Goal: Book appointment/travel/reservation

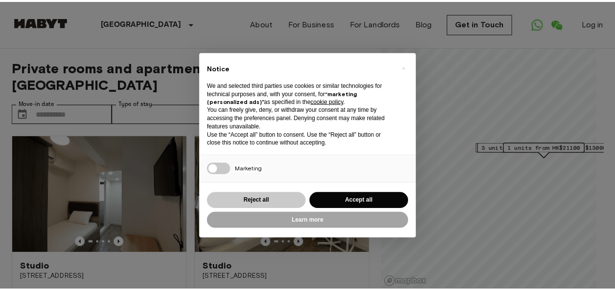
scroll to position [98, 0]
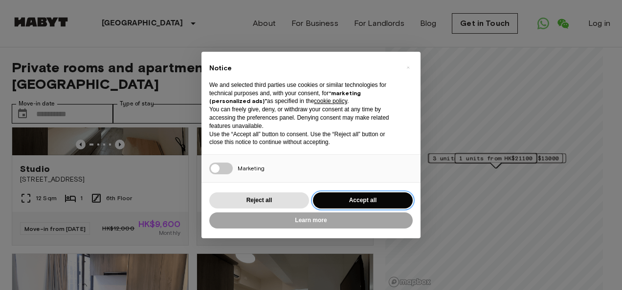
click at [367, 199] on button "Accept all" at bounding box center [363, 201] width 100 height 16
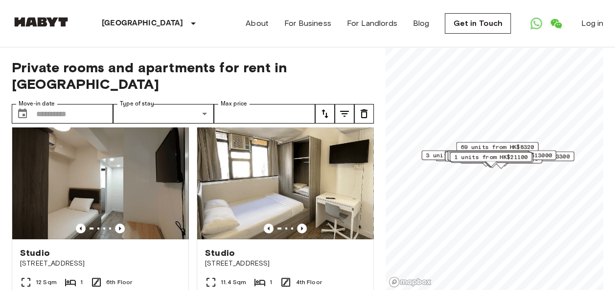
scroll to position [0, 0]
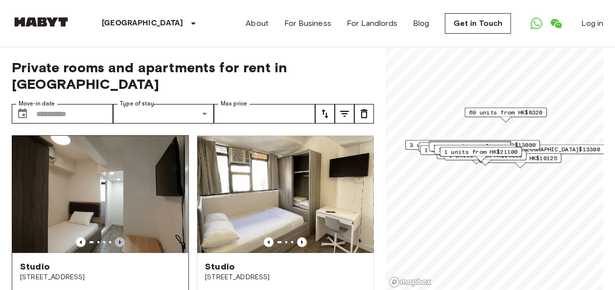
click at [119, 238] on icon "Previous image" at bounding box center [120, 243] width 10 height 10
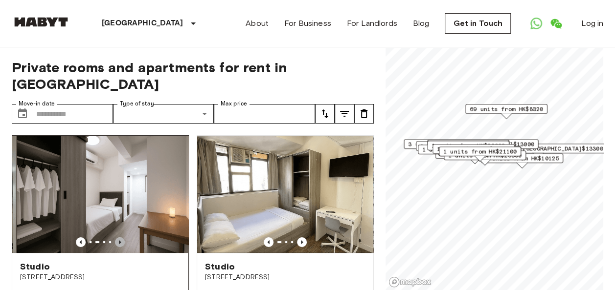
click at [118, 238] on icon "Previous image" at bounding box center [120, 243] width 10 height 10
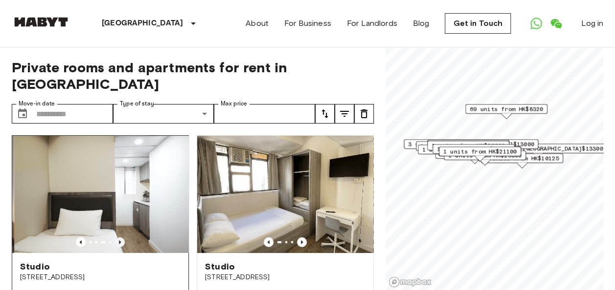
click at [118, 238] on icon "Previous image" at bounding box center [120, 243] width 10 height 10
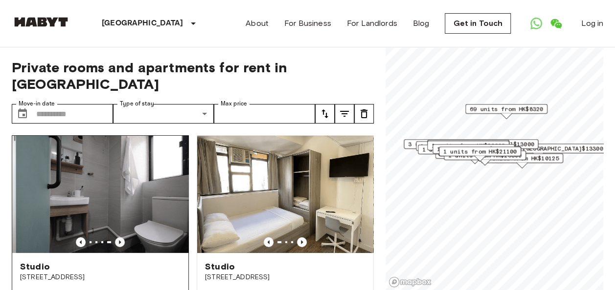
click at [118, 238] on icon "Previous image" at bounding box center [120, 243] width 10 height 10
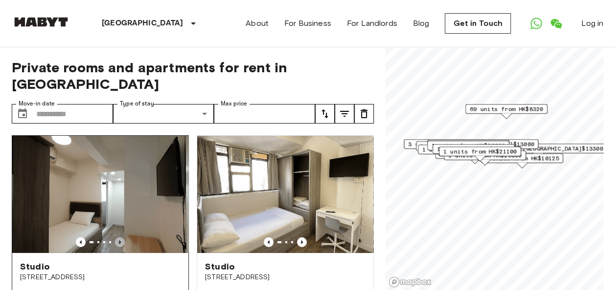
click at [118, 238] on icon "Previous image" at bounding box center [120, 243] width 10 height 10
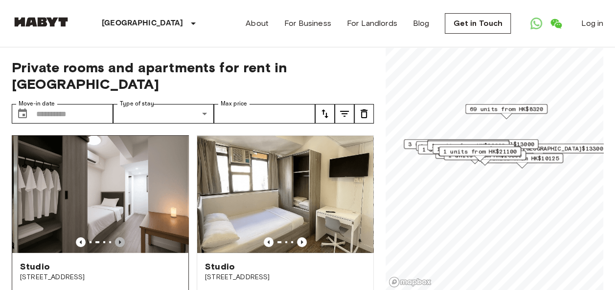
click at [118, 238] on icon "Previous image" at bounding box center [120, 243] width 10 height 10
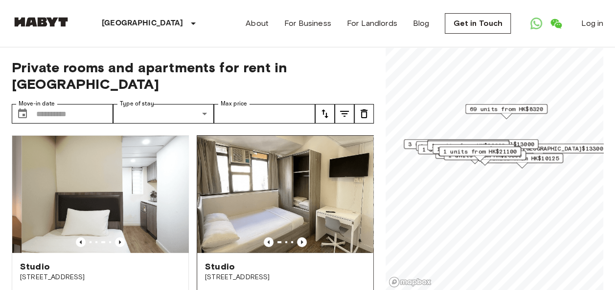
scroll to position [49, 0]
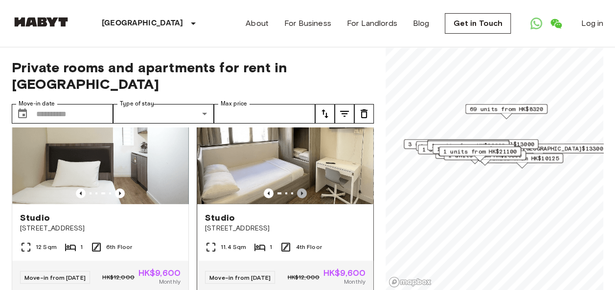
click at [297, 189] on icon "Previous image" at bounding box center [302, 194] width 10 height 10
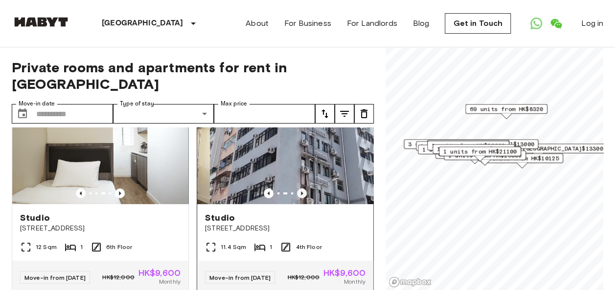
scroll to position [0, 0]
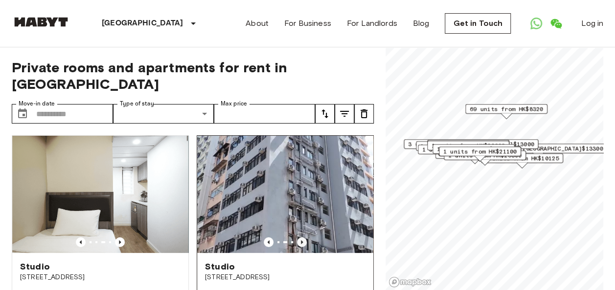
click at [297, 238] on icon "Previous image" at bounding box center [302, 243] width 10 height 10
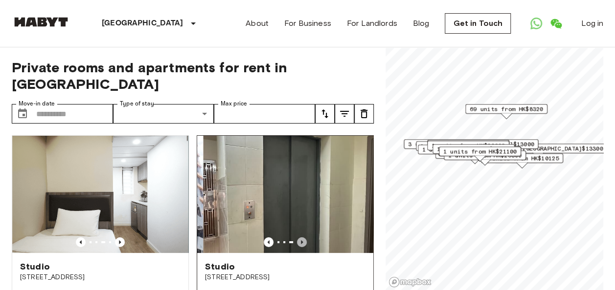
click at [297, 238] on icon "Previous image" at bounding box center [302, 243] width 10 height 10
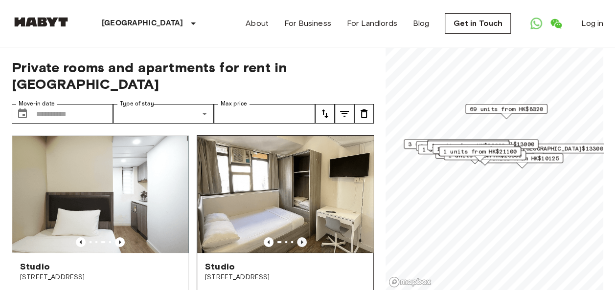
click at [297, 238] on icon "Previous image" at bounding box center [302, 243] width 10 height 10
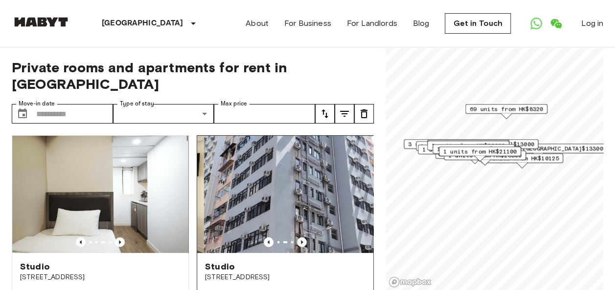
click at [297, 238] on icon "Previous image" at bounding box center [302, 243] width 10 height 10
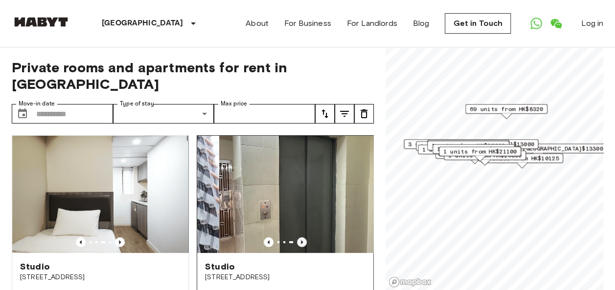
click at [297, 238] on icon "Previous image" at bounding box center [302, 243] width 10 height 10
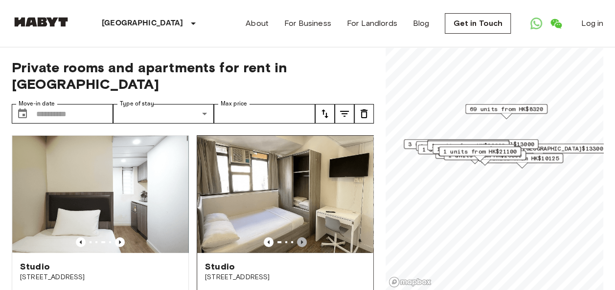
click at [297, 238] on icon "Previous image" at bounding box center [302, 243] width 10 height 10
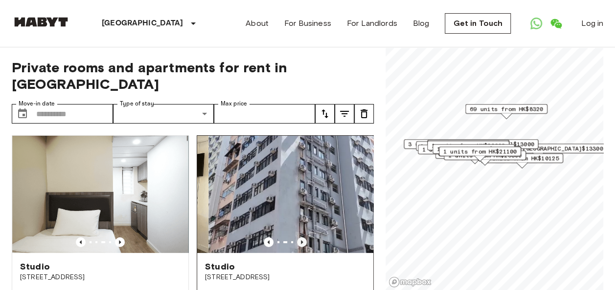
click at [297, 238] on icon "Previous image" at bounding box center [302, 243] width 10 height 10
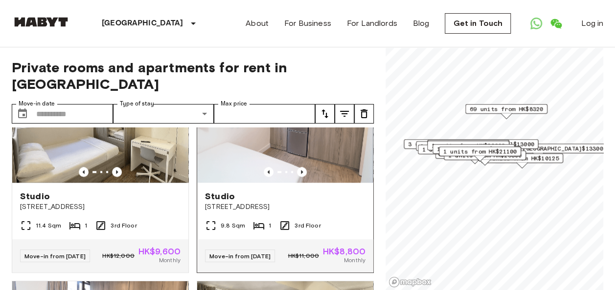
scroll to position [685, 0]
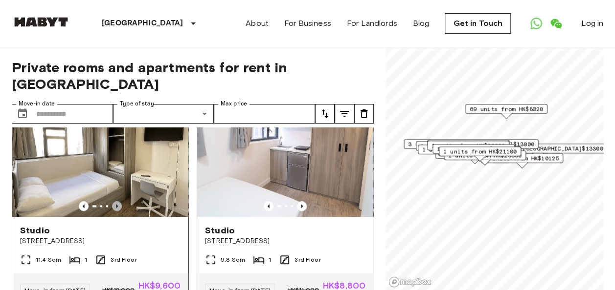
click at [113, 211] on icon "Previous image" at bounding box center [117, 206] width 10 height 10
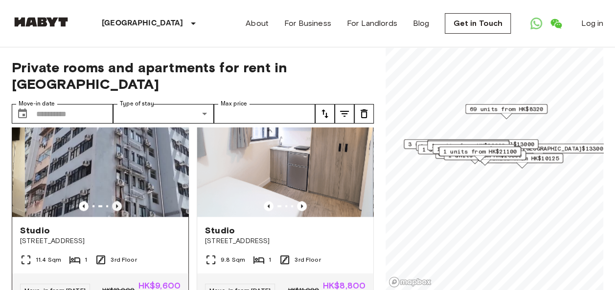
click at [113, 211] on icon "Previous image" at bounding box center [117, 206] width 10 height 10
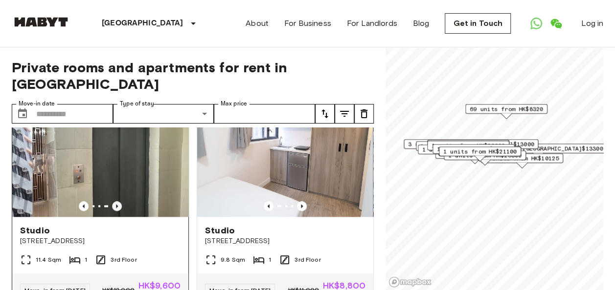
click at [113, 211] on icon "Previous image" at bounding box center [117, 206] width 10 height 10
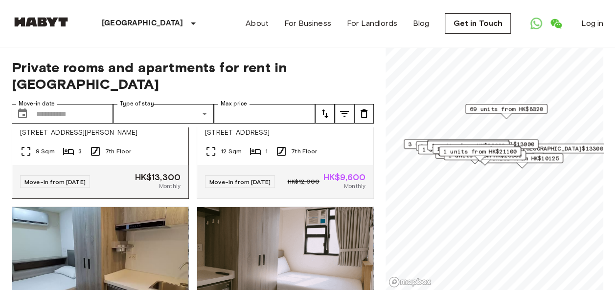
scroll to position [1809, 0]
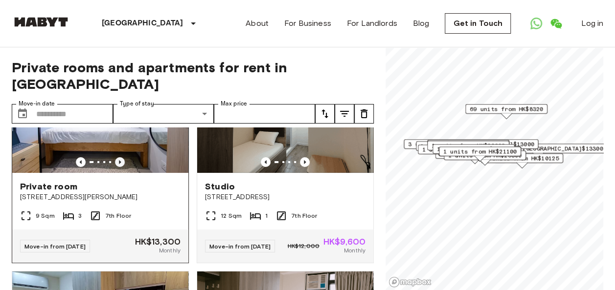
click at [115, 167] on icon "Previous image" at bounding box center [120, 162] width 10 height 10
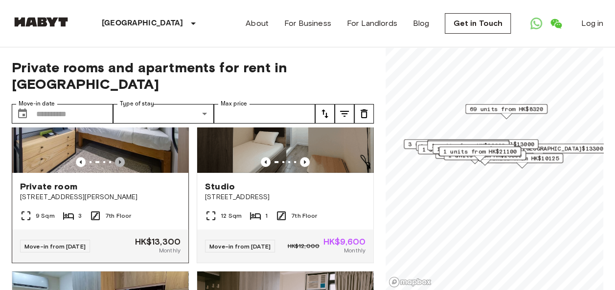
click at [119, 167] on icon "Previous image" at bounding box center [120, 162] width 10 height 10
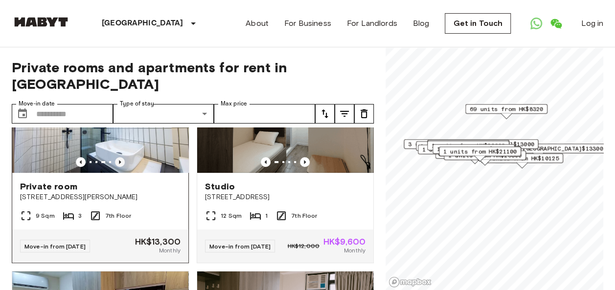
click at [119, 167] on icon "Previous image" at bounding box center [120, 162] width 10 height 10
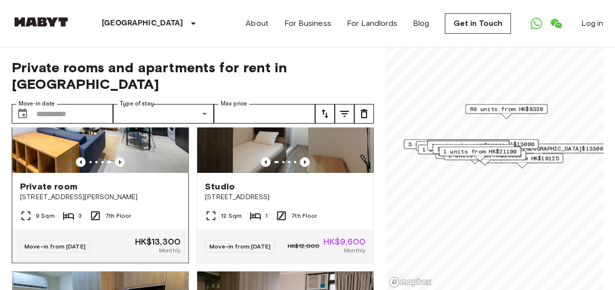
click at [119, 167] on icon "Previous image" at bounding box center [120, 162] width 10 height 10
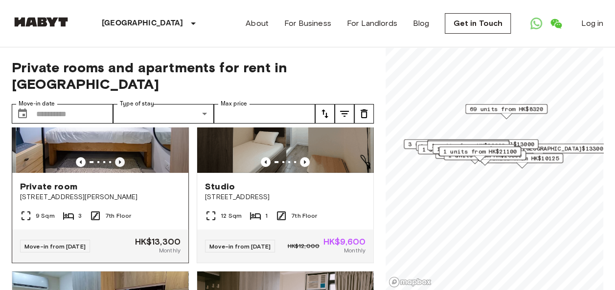
click at [119, 167] on icon "Previous image" at bounding box center [120, 162] width 10 height 10
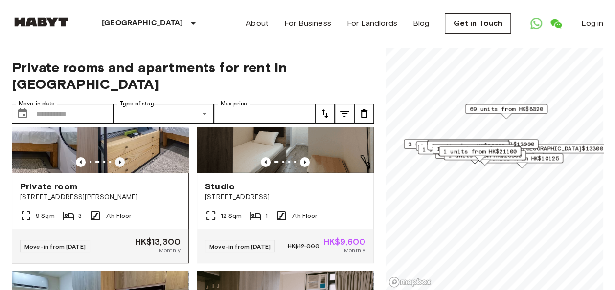
click at [119, 167] on icon "Previous image" at bounding box center [120, 162] width 10 height 10
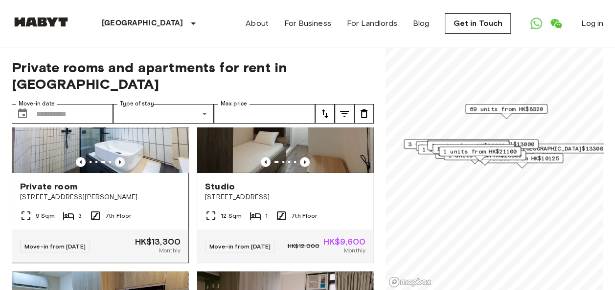
click at [119, 167] on icon "Previous image" at bounding box center [120, 162] width 10 height 10
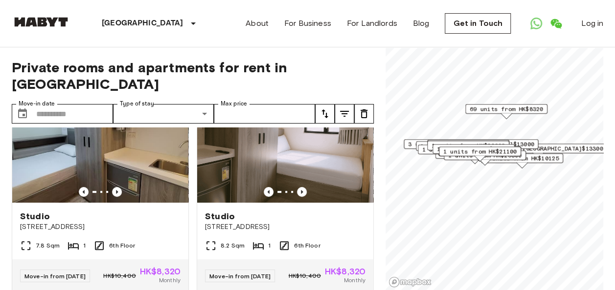
scroll to position [2054, 0]
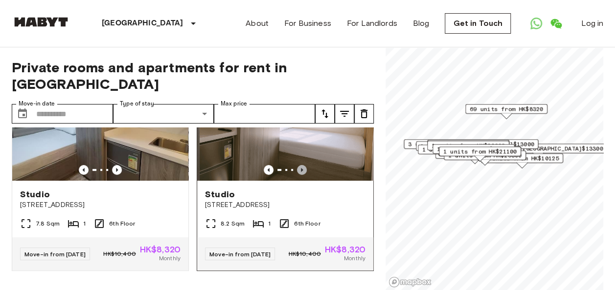
click at [297, 175] on icon "Previous image" at bounding box center [302, 170] width 10 height 10
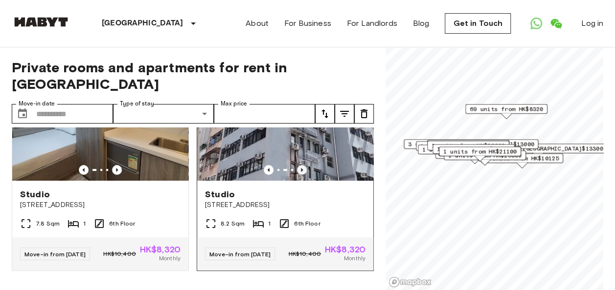
click at [301, 172] on icon "Previous image" at bounding box center [302, 170] width 2 height 4
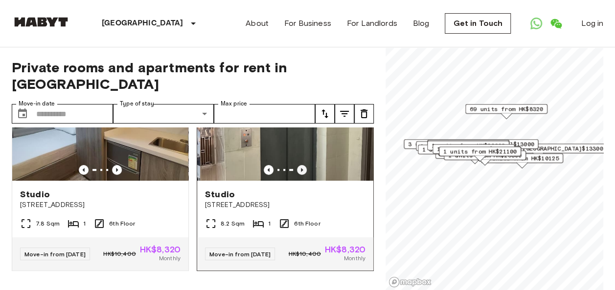
click at [301, 172] on icon "Previous image" at bounding box center [302, 170] width 2 height 4
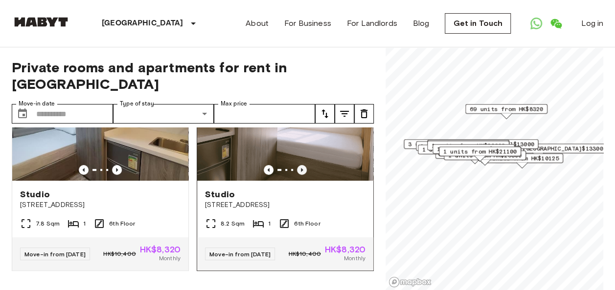
click at [301, 172] on icon "Previous image" at bounding box center [302, 170] width 2 height 4
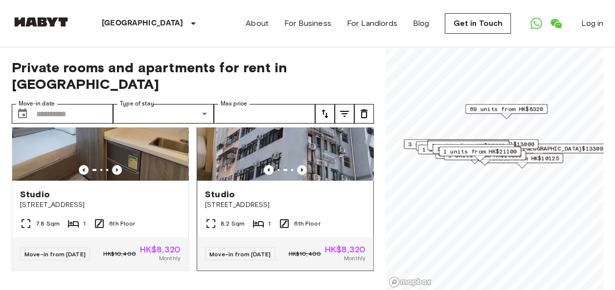
click at [301, 172] on icon "Previous image" at bounding box center [302, 170] width 2 height 4
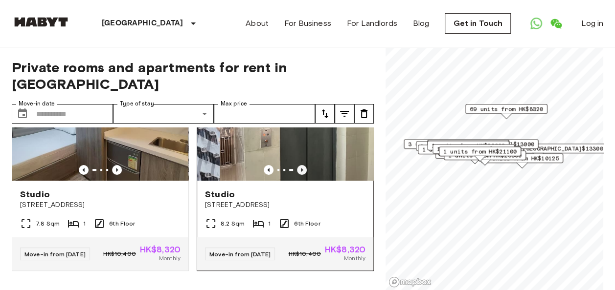
click at [301, 172] on icon "Previous image" at bounding box center [302, 170] width 2 height 4
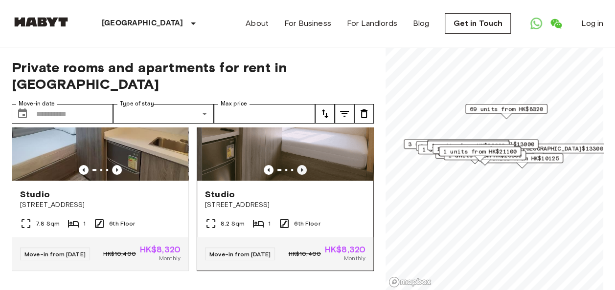
click at [301, 172] on icon "Previous image" at bounding box center [302, 170] width 2 height 4
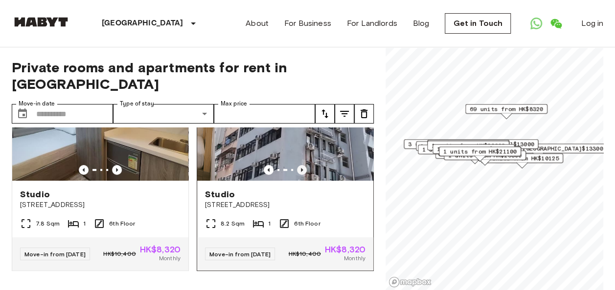
click at [301, 172] on icon "Previous image" at bounding box center [302, 170] width 2 height 4
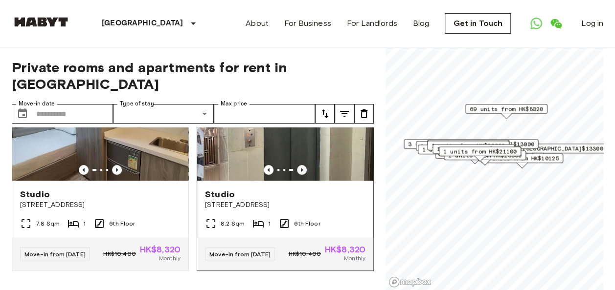
click at [301, 172] on icon "Previous image" at bounding box center [302, 170] width 2 height 4
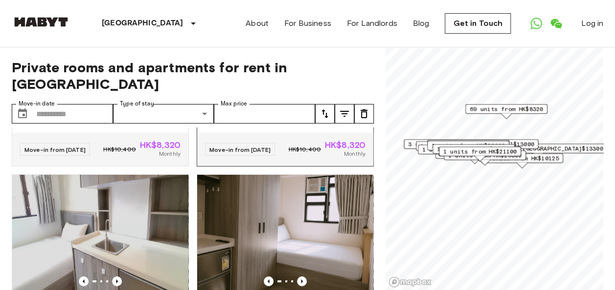
scroll to position [2318, 0]
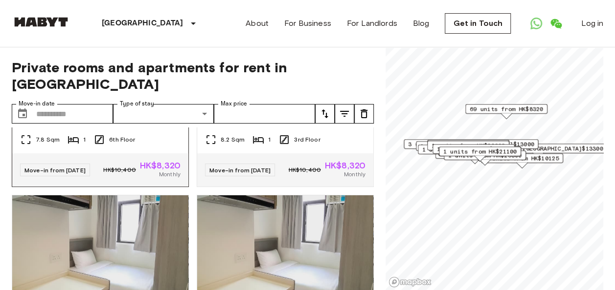
click at [116, 88] on icon "Previous image" at bounding box center [117, 86] width 2 height 4
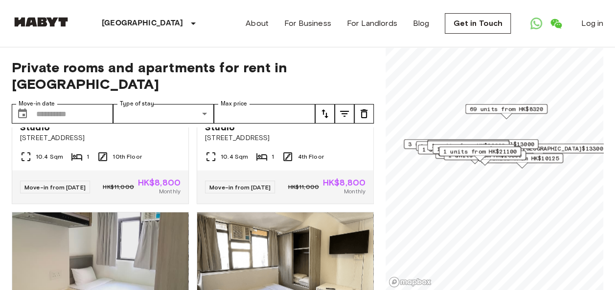
scroll to position [2562, 0]
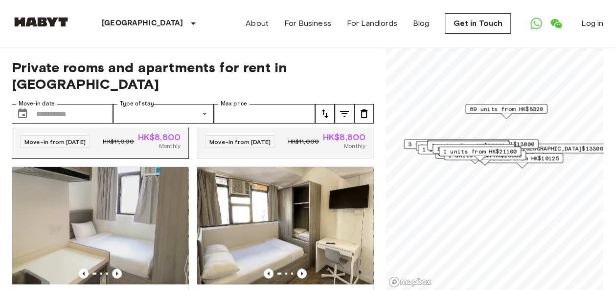
click at [115, 68] on img at bounding box center [100, 9] width 176 height 117
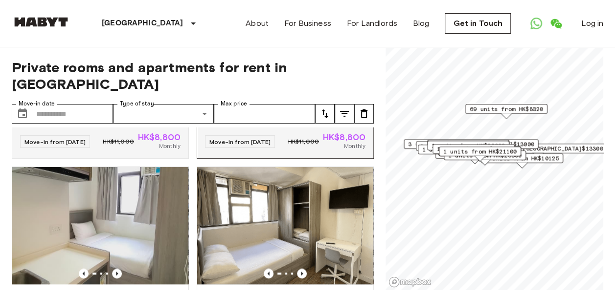
click at [297, 63] on icon "Previous image" at bounding box center [302, 58] width 10 height 10
click at [267, 63] on icon "Previous image" at bounding box center [269, 58] width 10 height 10
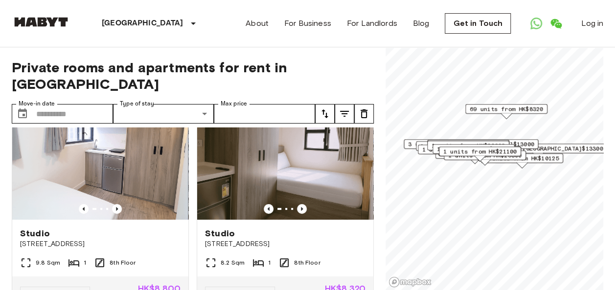
scroll to position [3443, 0]
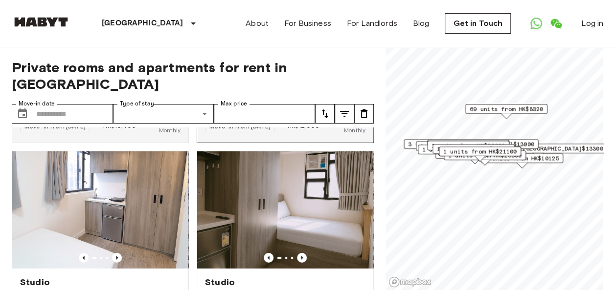
click at [301, 47] on icon "Previous image" at bounding box center [305, 42] width 10 height 10
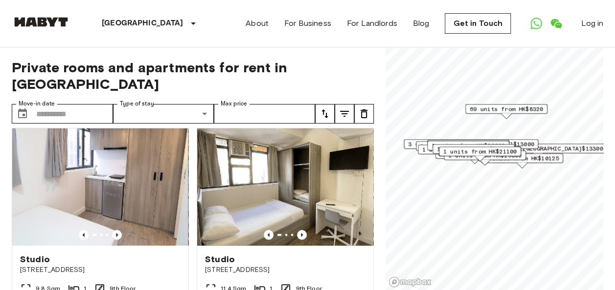
scroll to position [3883, 0]
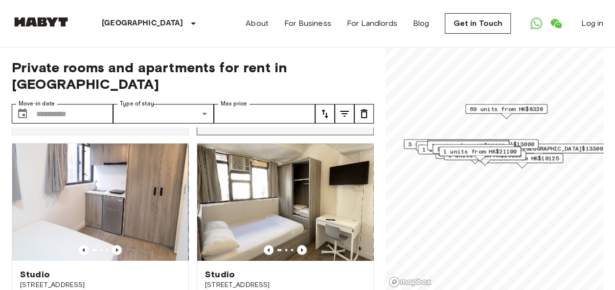
click at [297, 39] on icon "Previous image" at bounding box center [302, 34] width 10 height 10
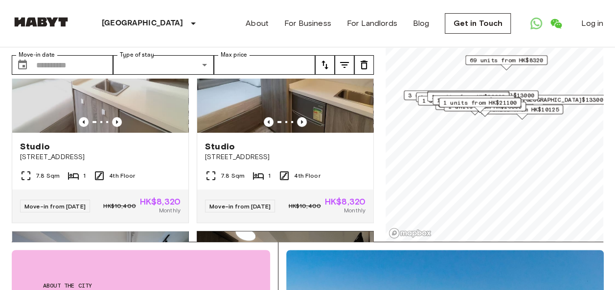
scroll to position [1291, 0]
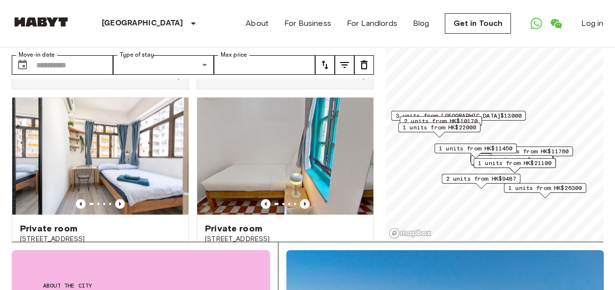
scroll to position [1291, 0]
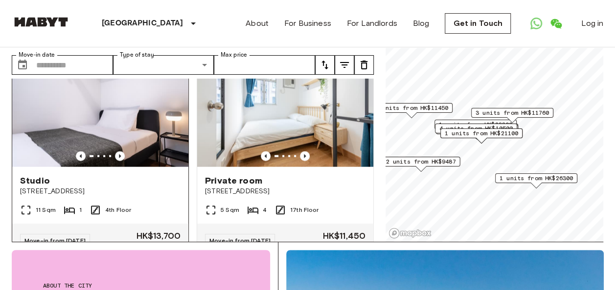
scroll to position [1070, 0]
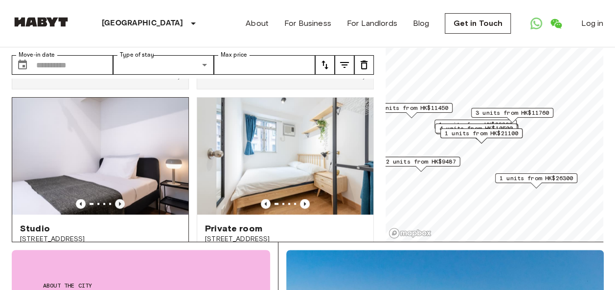
click at [117, 209] on icon "Previous image" at bounding box center [120, 205] width 10 height 10
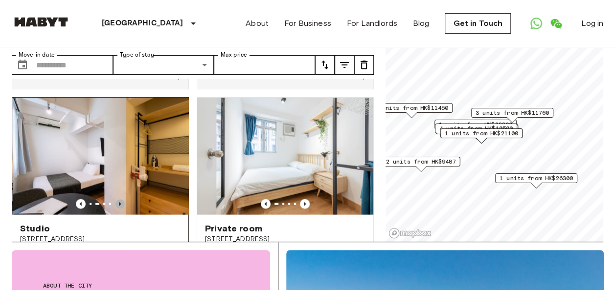
click at [117, 209] on icon "Previous image" at bounding box center [120, 205] width 10 height 10
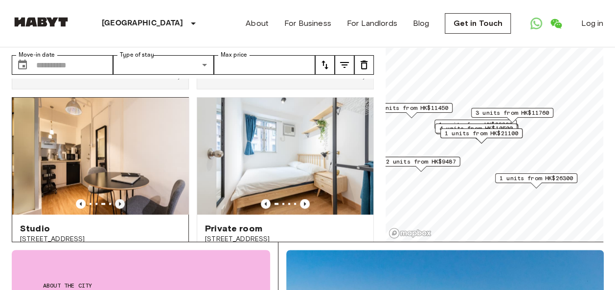
click at [117, 209] on icon "Previous image" at bounding box center [120, 205] width 10 height 10
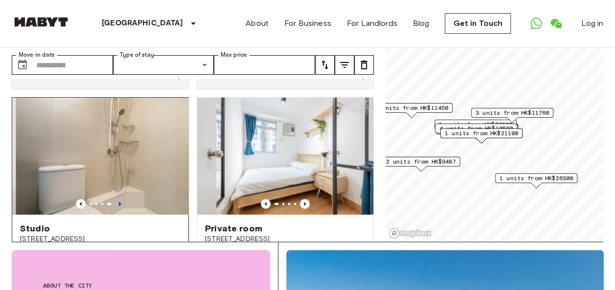
click at [117, 209] on icon "Previous image" at bounding box center [120, 205] width 10 height 10
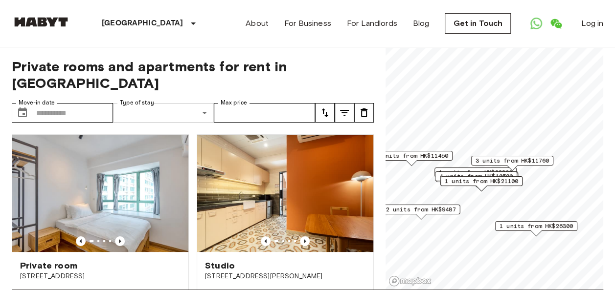
scroll to position [0, 0]
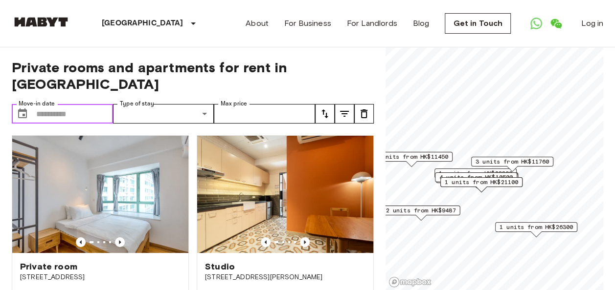
click at [88, 104] on input "Move-in date" at bounding box center [74, 114] width 77 height 20
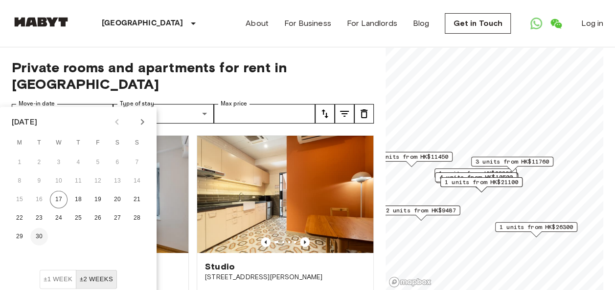
click at [42, 237] on button "30" at bounding box center [39, 237] width 18 height 18
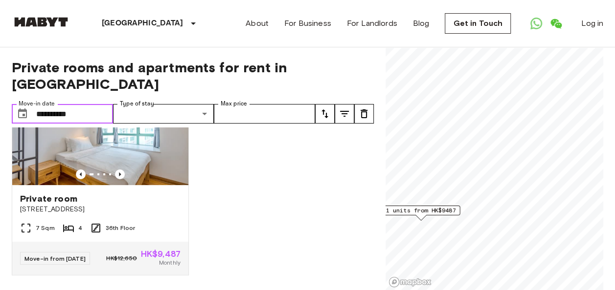
scroll to position [19, 0]
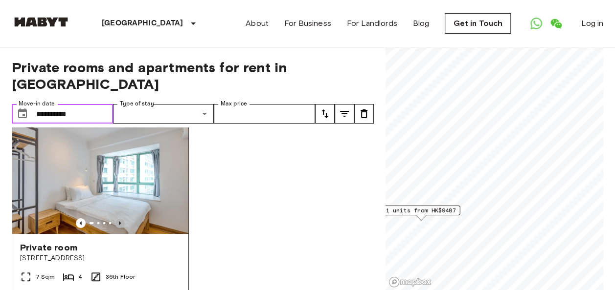
click at [115, 219] on icon "Previous image" at bounding box center [120, 224] width 10 height 10
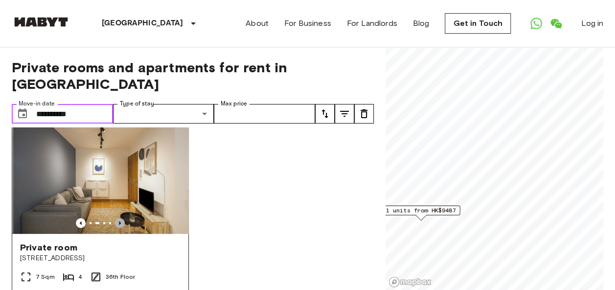
click at [117, 219] on icon "Previous image" at bounding box center [120, 224] width 10 height 10
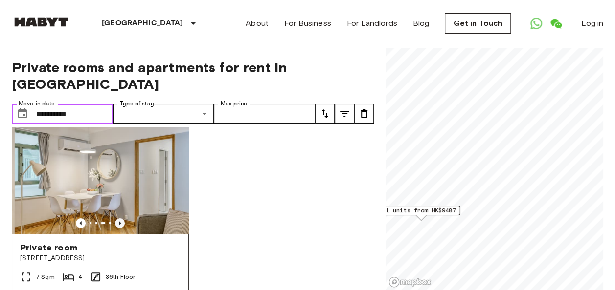
click at [117, 219] on icon "Previous image" at bounding box center [120, 224] width 10 height 10
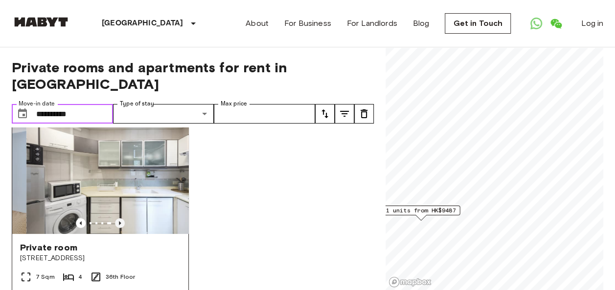
click at [117, 219] on icon "Previous image" at bounding box center [120, 224] width 10 height 10
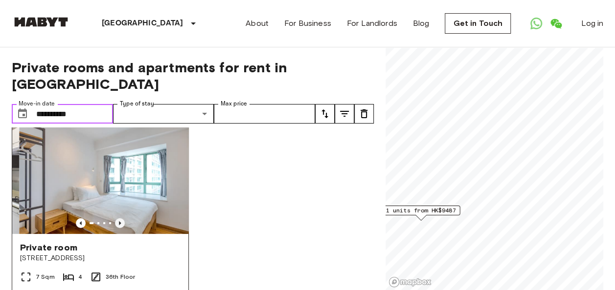
click at [117, 219] on icon "Previous image" at bounding box center [120, 224] width 10 height 10
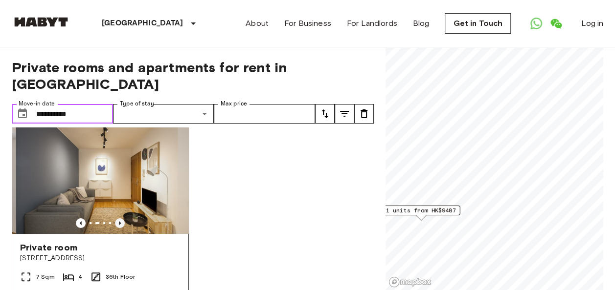
click at [117, 219] on icon "Previous image" at bounding box center [120, 224] width 10 height 10
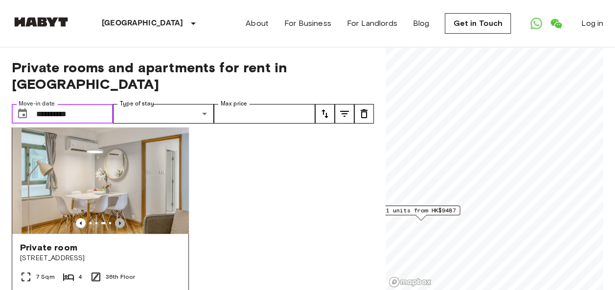
click at [117, 219] on icon "Previous image" at bounding box center [120, 224] width 10 height 10
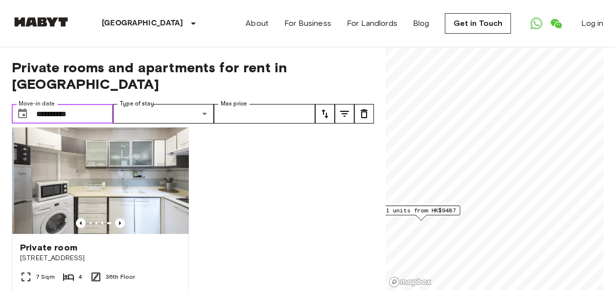
drag, startPoint x: 97, startPoint y: 88, endPoint x: 92, endPoint y: 96, distance: 9.2
click at [97, 104] on input "**********" at bounding box center [74, 114] width 77 height 20
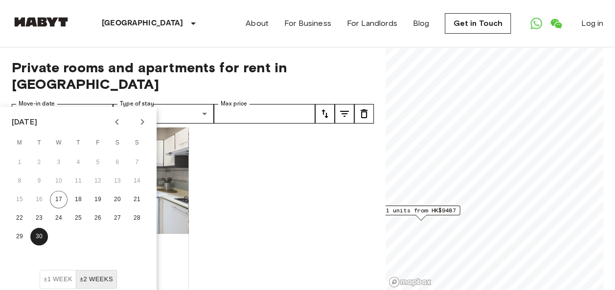
click at [134, 123] on button "Next month" at bounding box center [142, 122] width 17 height 17
click at [84, 162] on button "2" at bounding box center [78, 163] width 18 height 18
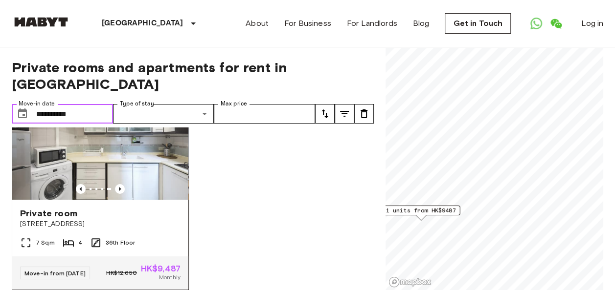
scroll to position [68, 0]
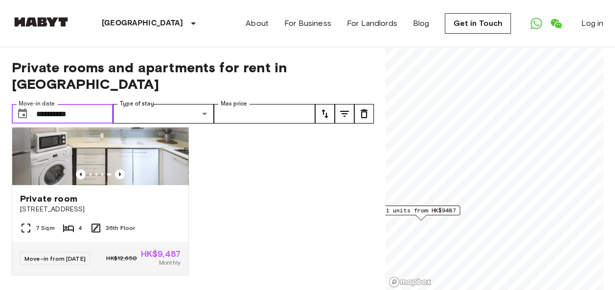
click at [97, 104] on input "**********" at bounding box center [74, 114] width 77 height 20
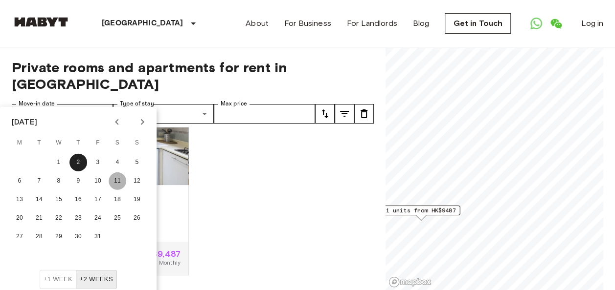
click at [110, 179] on button "11" at bounding box center [118, 182] width 18 height 18
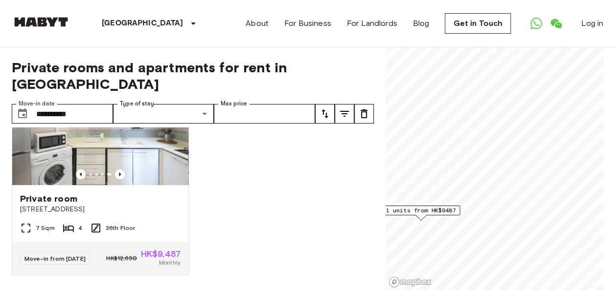
click at [231, 195] on div "Private room [GEOGRAPHIC_DATA] 7 Sqm 4 36th Floor Move-in from [DATE] HK$12,650…" at bounding box center [189, 209] width 370 height 163
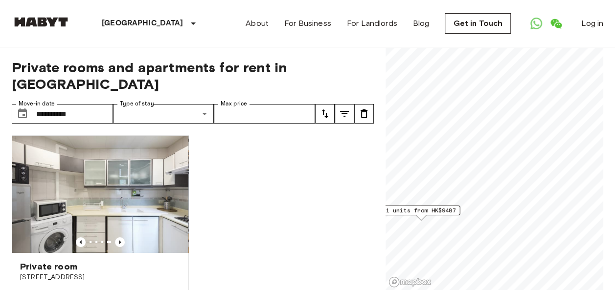
scroll to position [68, 0]
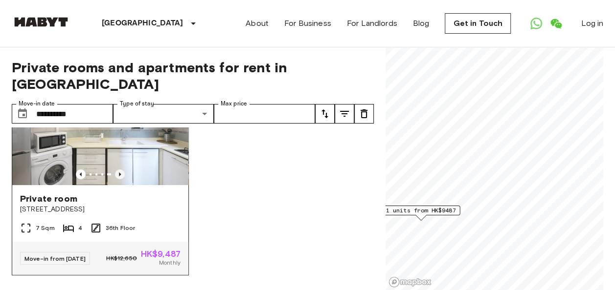
click at [119, 173] on icon "Previous image" at bounding box center [120, 175] width 2 height 4
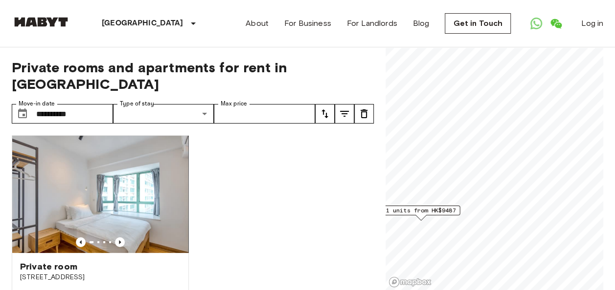
scroll to position [0, 0]
click at [119, 238] on icon "Previous image" at bounding box center [120, 243] width 10 height 10
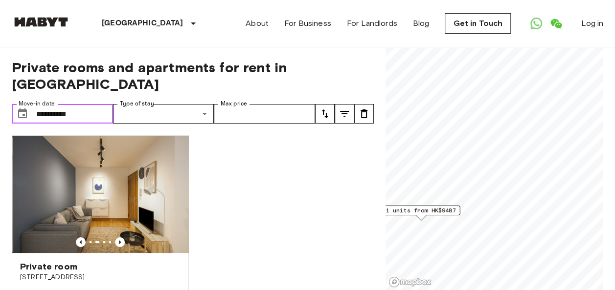
click at [77, 104] on input "**********" at bounding box center [74, 114] width 77 height 20
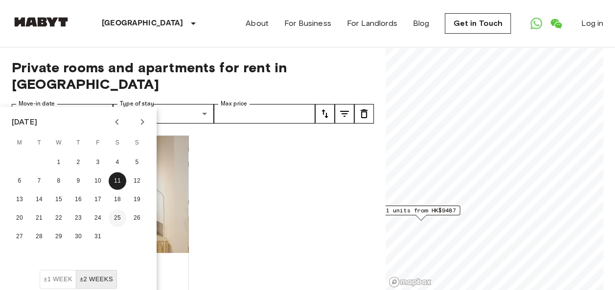
click at [110, 223] on button "25" at bounding box center [118, 219] width 18 height 18
type input "**********"
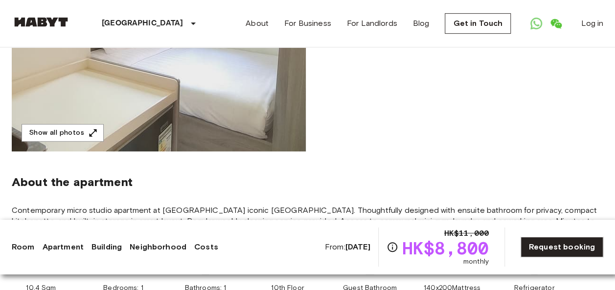
scroll to position [245, 0]
